Goal: Task Accomplishment & Management: Manage account settings

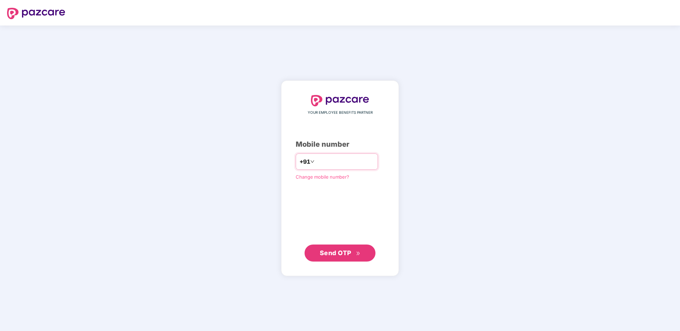
click at [331, 167] on input "number" at bounding box center [345, 161] width 58 height 11
click at [332, 164] on input "number" at bounding box center [345, 161] width 58 height 11
type input "**********"
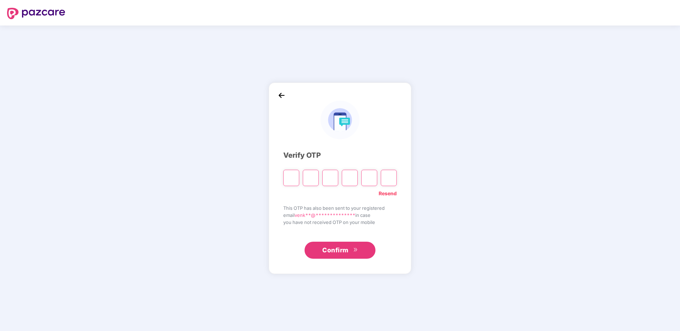
type input "*"
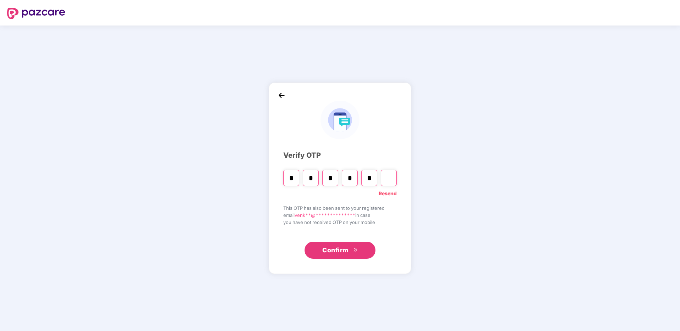
type input "*"
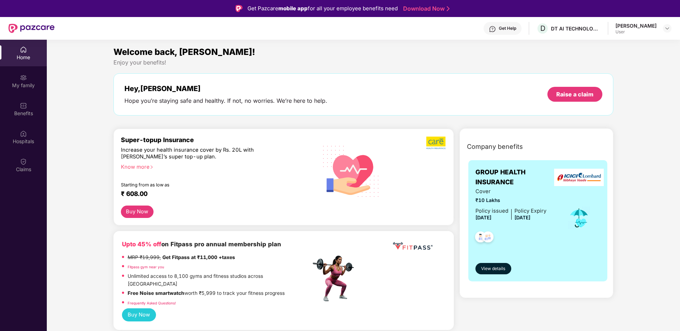
click at [659, 32] on div "[PERSON_NAME] User" at bounding box center [644, 28] width 56 height 12
click at [665, 30] on img at bounding box center [668, 29] width 6 height 6
click at [671, 29] on div at bounding box center [667, 28] width 9 height 9
click at [272, 84] on div "Hey, [PERSON_NAME]" at bounding box center [225, 88] width 203 height 9
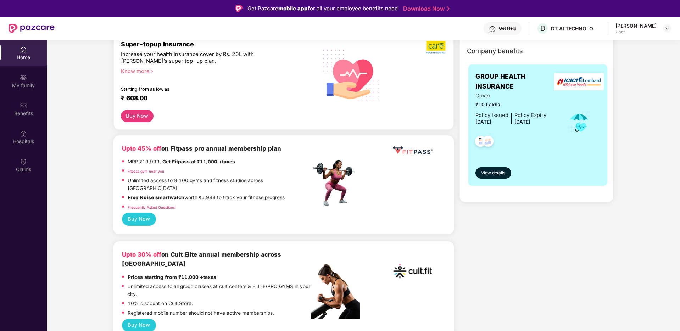
scroll to position [96, 0]
click at [180, 149] on b "Upto 45% off on Fitpass pro annual membership plan" at bounding box center [201, 148] width 159 height 7
copy b "Fitpass pro annual"
copy b "Fitpass pro annual membership plan"
